Goal: Navigation & Orientation: Locate item on page

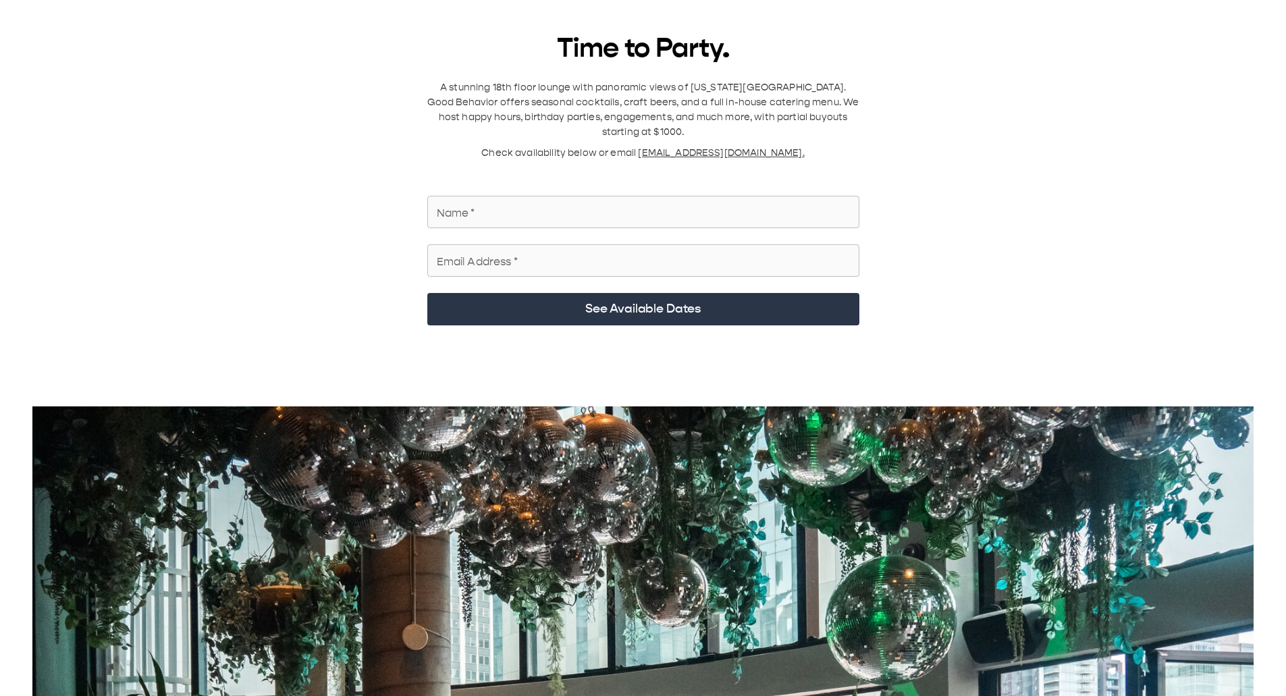
click at [710, 95] on p "A stunning 18th floor lounge with panoramic views of [US_STATE][GEOGRAPHIC_DATA…" at bounding box center [643, 109] width 432 height 59
click at [710, 94] on p "A stunning 18th floor lounge with panoramic views of [US_STATE][GEOGRAPHIC_DATA…" at bounding box center [643, 109] width 432 height 59
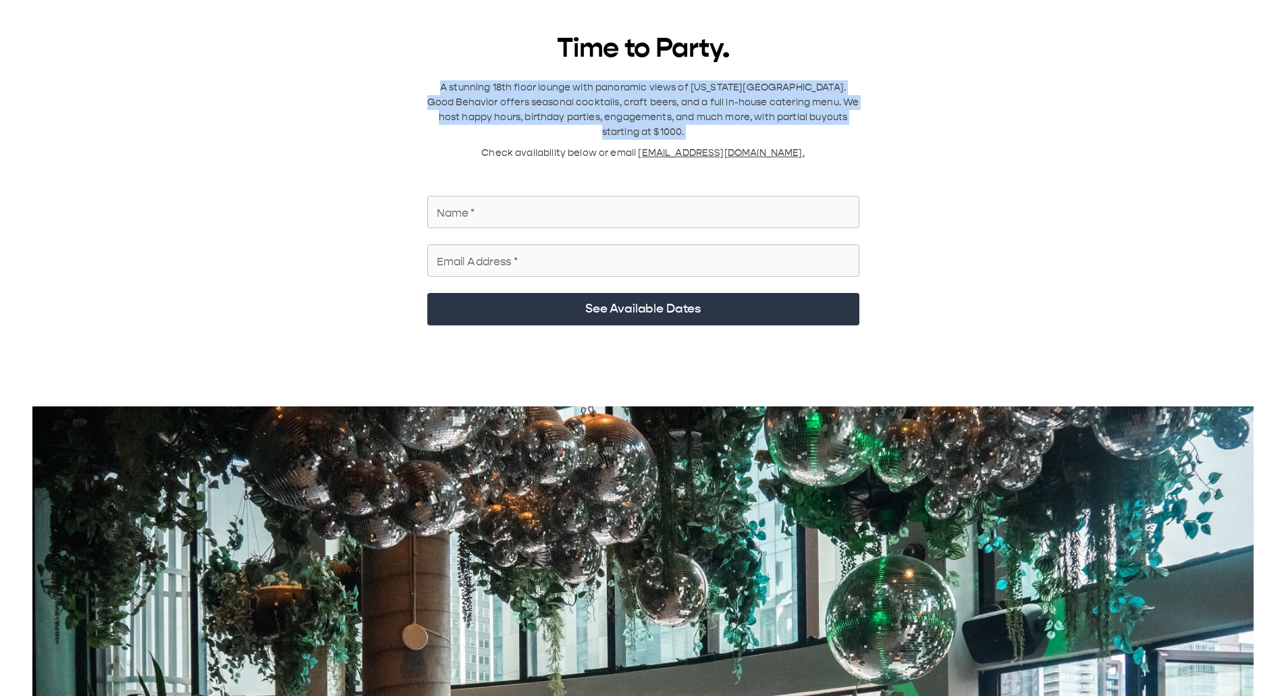
click at [710, 94] on p "A stunning 18th floor lounge with panoramic views of [US_STATE][GEOGRAPHIC_DATA…" at bounding box center [643, 109] width 432 height 59
click at [706, 97] on p "A stunning 18th floor lounge with panoramic views of [US_STATE][GEOGRAPHIC_DATA…" at bounding box center [643, 109] width 432 height 59
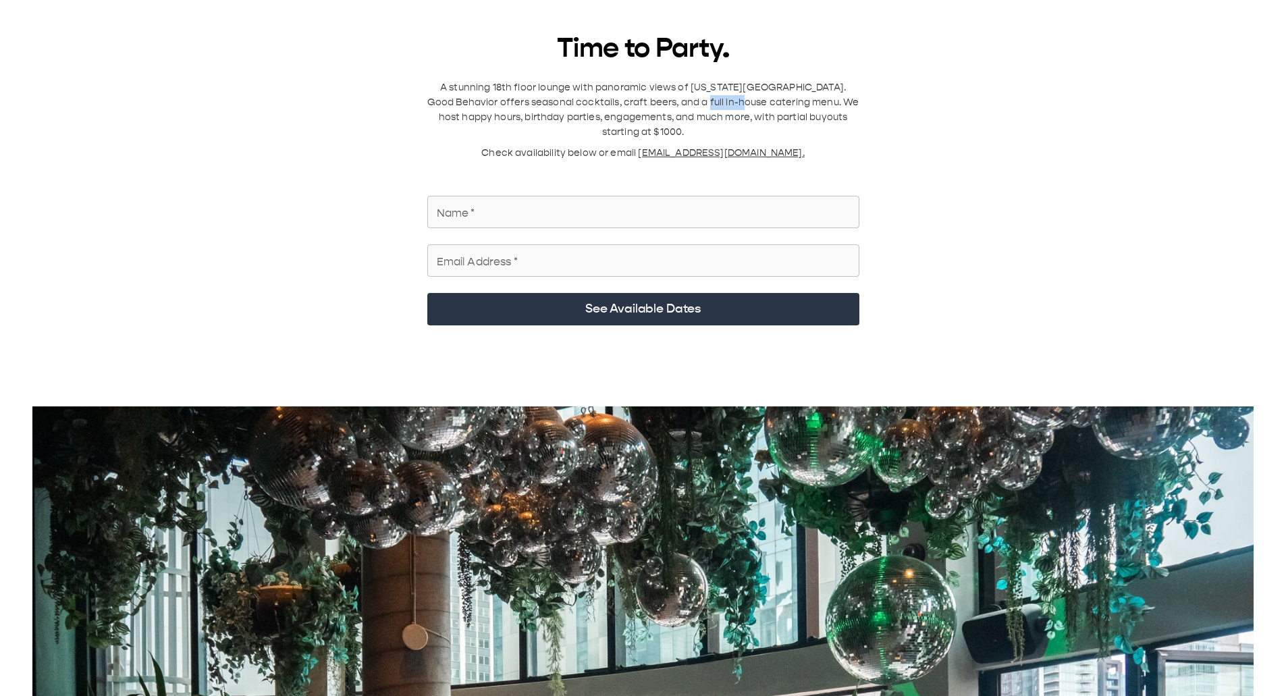
click at [706, 97] on p "A stunning 18th floor lounge with panoramic views of [US_STATE][GEOGRAPHIC_DATA…" at bounding box center [643, 109] width 432 height 59
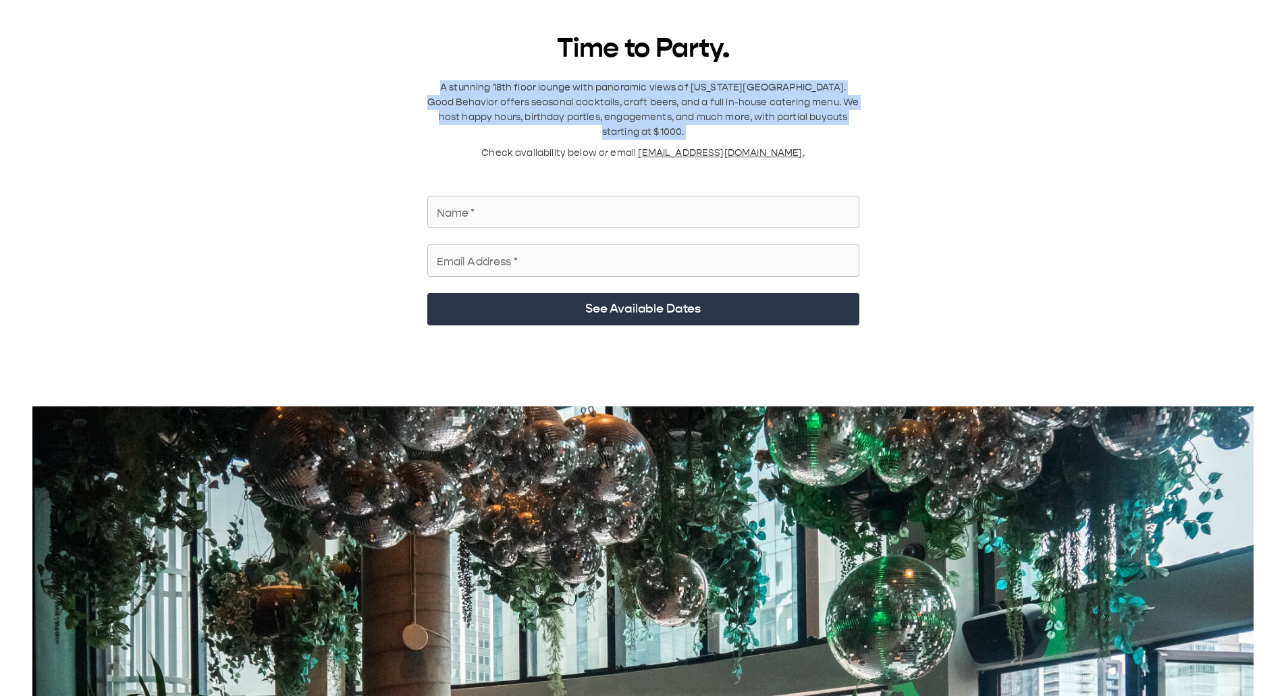
click at [706, 97] on p "A stunning 18th floor lounge with panoramic views of [US_STATE][GEOGRAPHIC_DATA…" at bounding box center [643, 109] width 432 height 59
click at [704, 97] on p "A stunning 18th floor lounge with panoramic views of [US_STATE][GEOGRAPHIC_DATA…" at bounding box center [643, 109] width 432 height 59
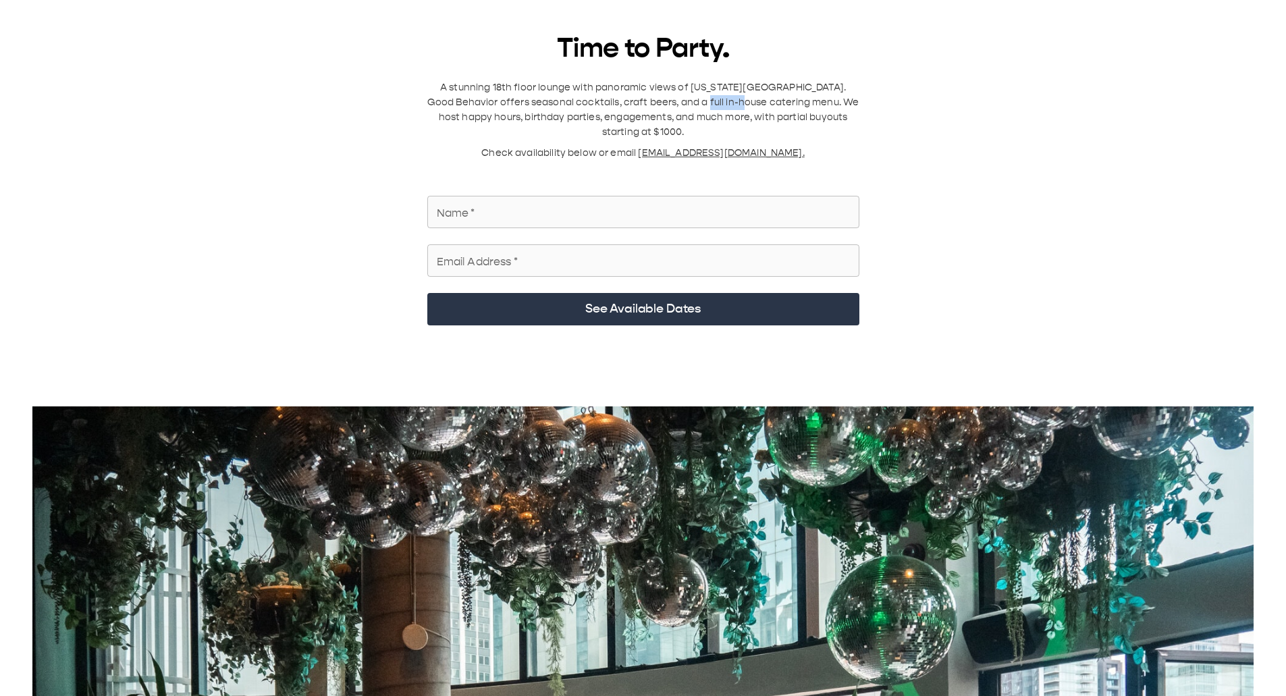
click at [704, 97] on p "A stunning 18th floor lounge with panoramic views of [US_STATE][GEOGRAPHIC_DATA…" at bounding box center [643, 109] width 432 height 59
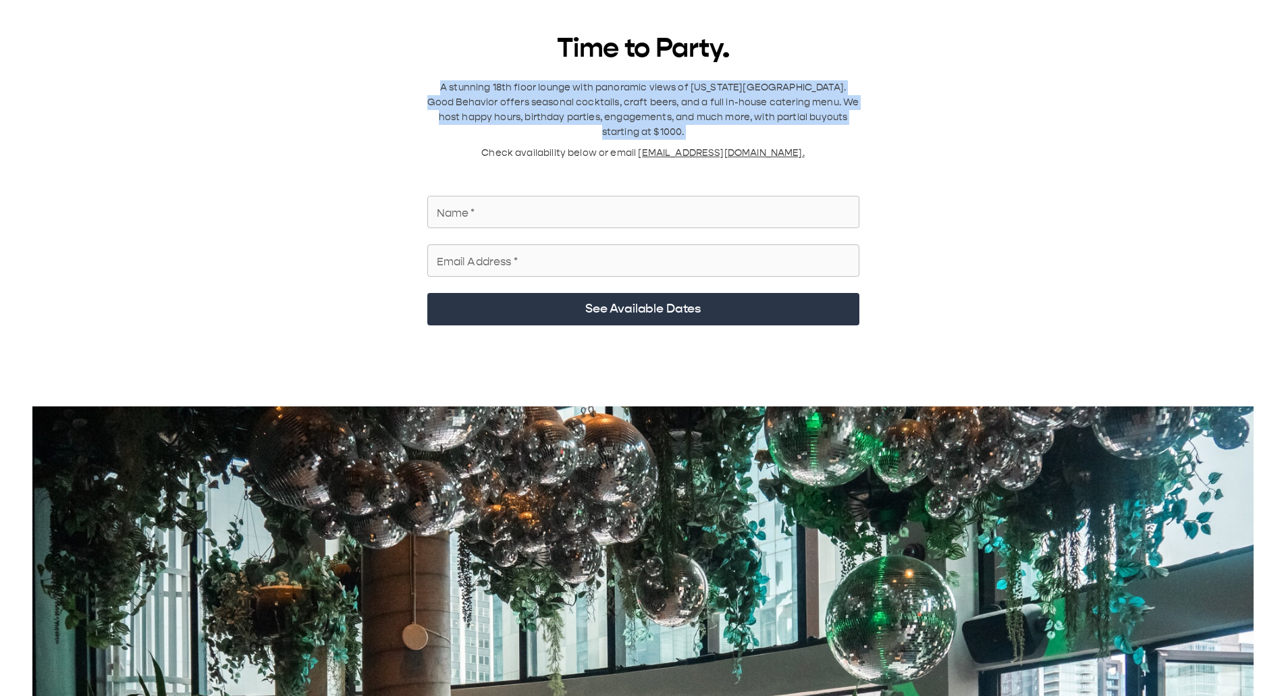
click at [704, 97] on p "A stunning 18th floor lounge with panoramic views of [US_STATE][GEOGRAPHIC_DATA…" at bounding box center [643, 109] width 432 height 59
